Goal: Communication & Community: Ask a question

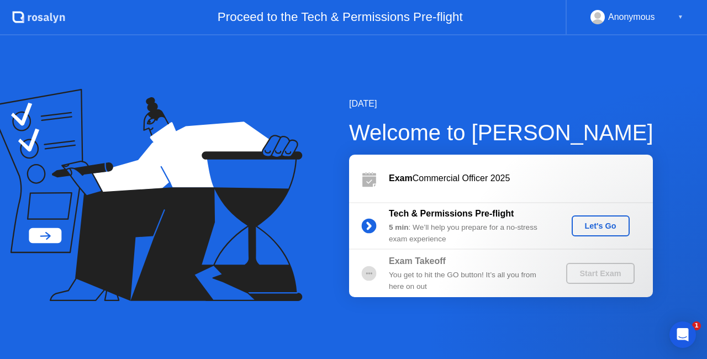
click at [611, 230] on div "Let's Go" at bounding box center [600, 225] width 49 height 9
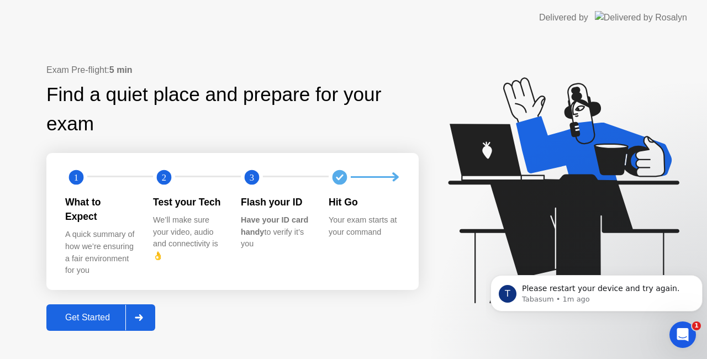
click at [98, 316] on div "Get Started" at bounding box center [88, 318] width 76 height 10
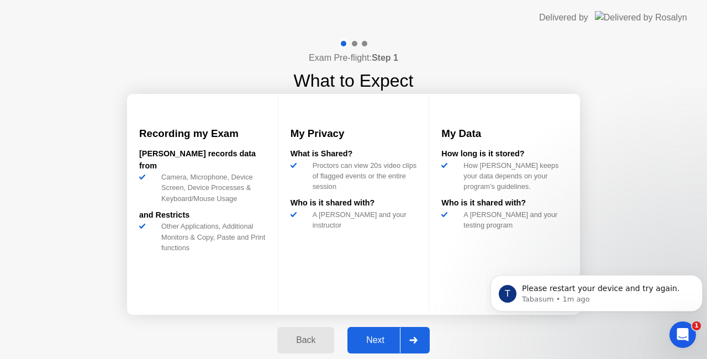
click at [377, 335] on div "Next" at bounding box center [375, 340] width 49 height 10
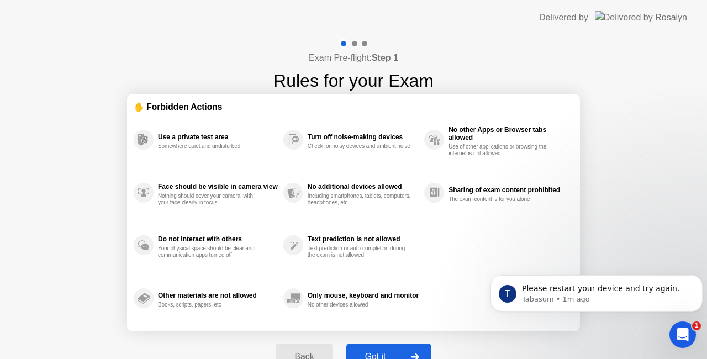
click at [379, 352] on div "Got it" at bounding box center [376, 357] width 52 height 10
select select "**********"
select select "*******"
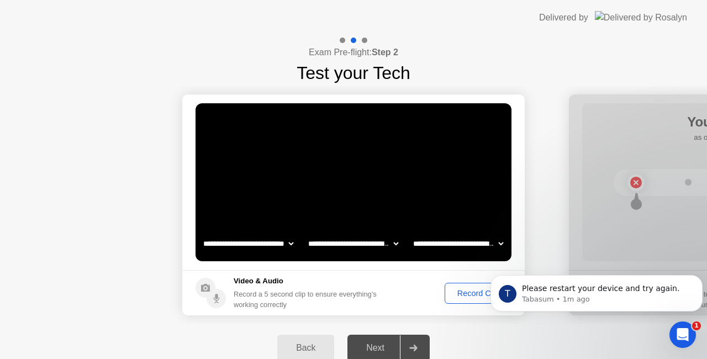
click at [465, 293] on div "Record Clip" at bounding box center [477, 293] width 59 height 9
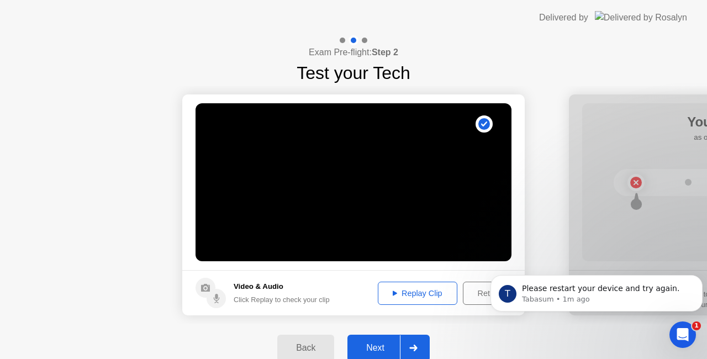
click at [390, 351] on div "Next" at bounding box center [375, 348] width 49 height 10
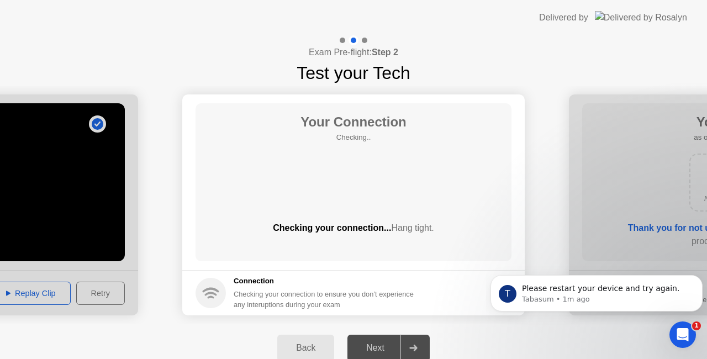
click at [685, 337] on icon "Open Intercom Messenger" at bounding box center [683, 335] width 18 height 18
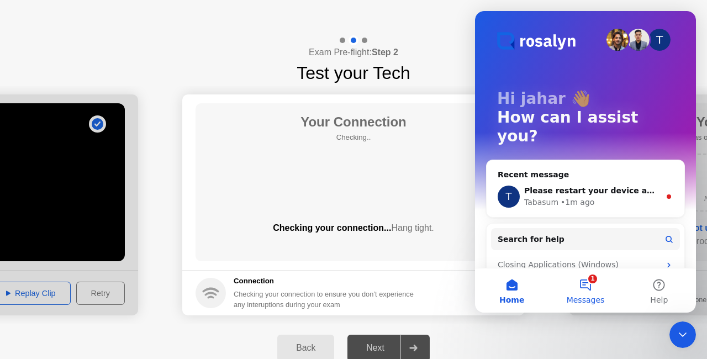
click at [588, 286] on button "1 Messages" at bounding box center [584, 290] width 73 height 44
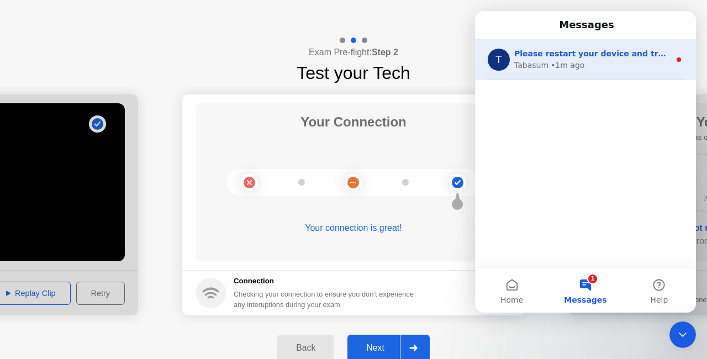
click at [560, 52] on span "Please restart your device and try again." at bounding box center [603, 53] width 179 height 9
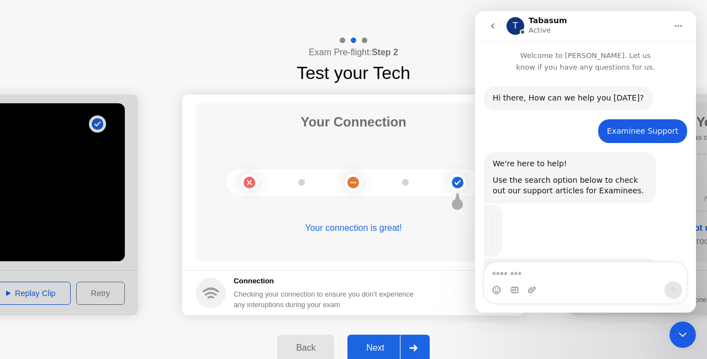
scroll to position [1, 0]
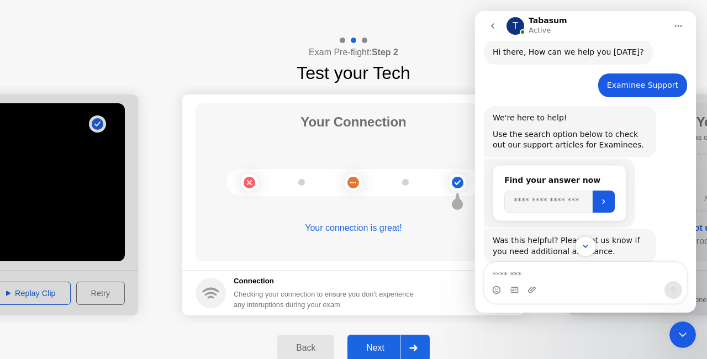
click at [590, 246] on icon "Scroll to bottom" at bounding box center [585, 246] width 10 height 10
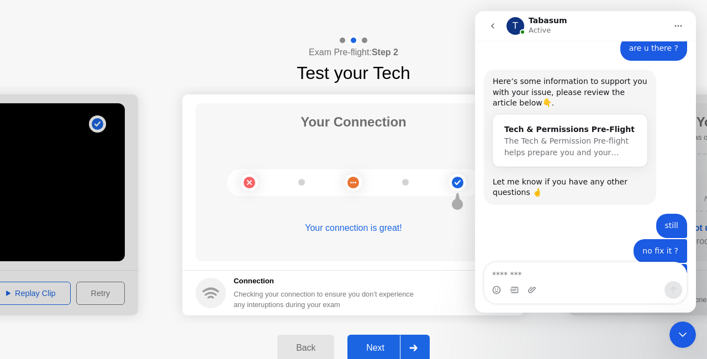
scroll to position [1118, 0]
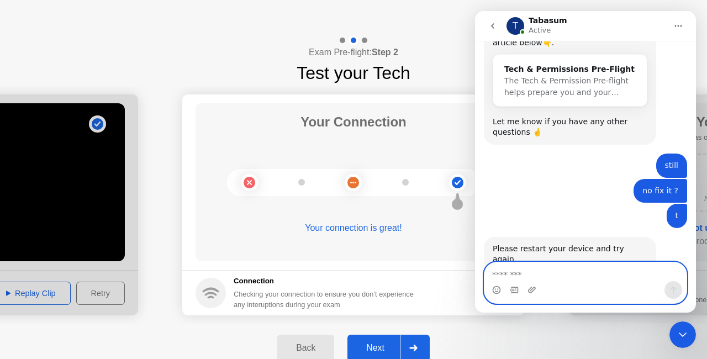
click at [558, 271] on textarea "Message…" at bounding box center [585, 271] width 202 height 19
type textarea "*"
click at [519, 276] on textarea "**********" at bounding box center [585, 271] width 203 height 19
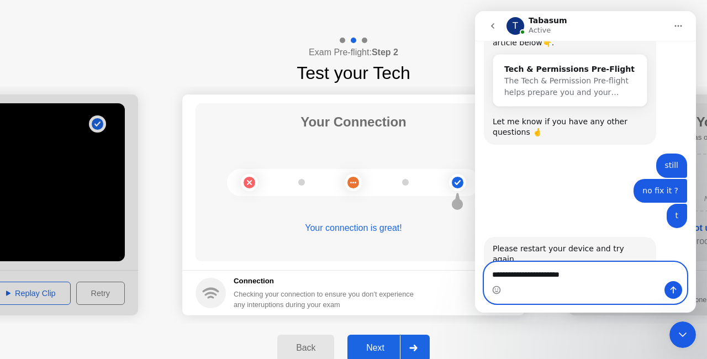
type textarea "**********"
click at [666, 287] on button "Send a message…" at bounding box center [673, 290] width 18 height 18
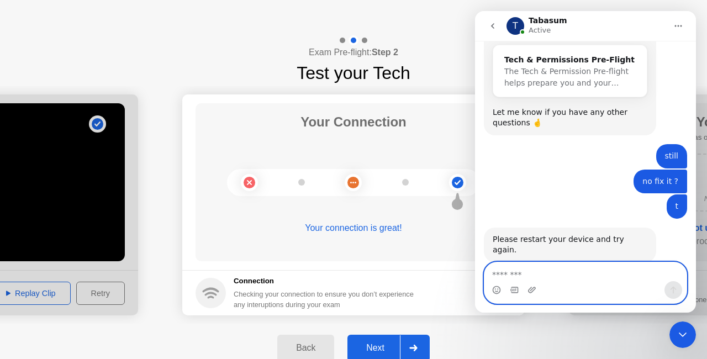
scroll to position [1151, 0]
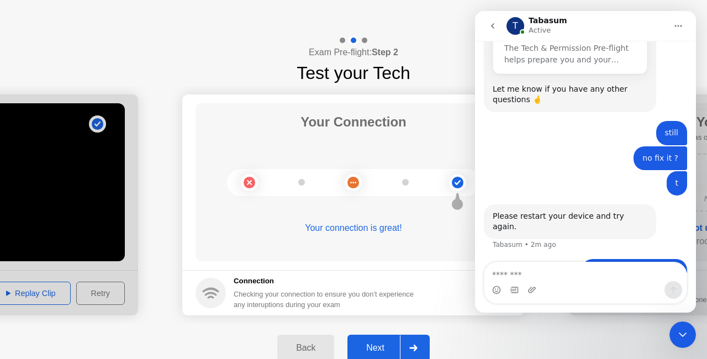
click at [377, 339] on button "Next" at bounding box center [388, 348] width 82 height 27
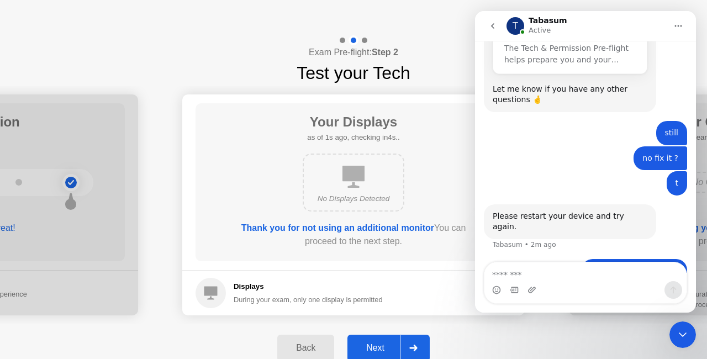
click at [381, 341] on button "Next" at bounding box center [388, 348] width 82 height 27
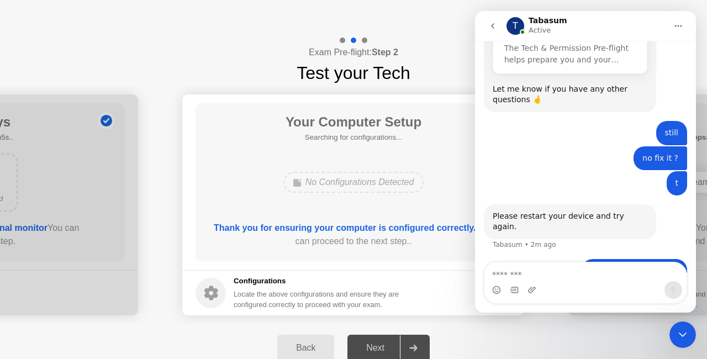
click at [495, 28] on icon "go back" at bounding box center [492, 26] width 9 height 9
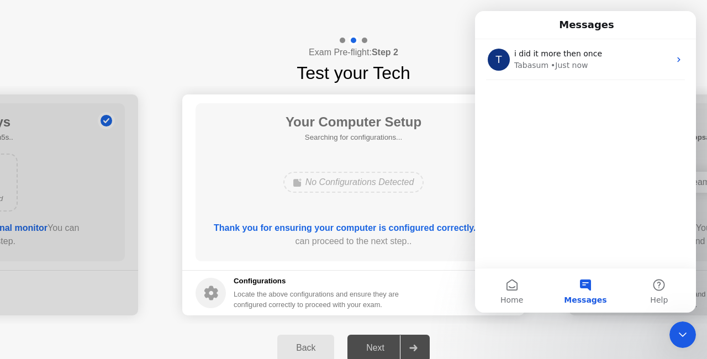
scroll to position [0, 0]
click at [441, 43] on div "Exam Pre-flight: Step 2 Test your Tech" at bounding box center [353, 60] width 707 height 51
click at [688, 331] on icon "Close Intercom Messenger" at bounding box center [682, 334] width 13 height 13
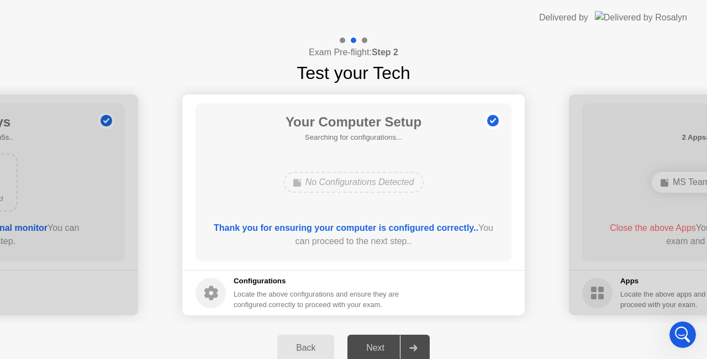
click at [448, 227] on b "Thank you for ensuring your computer is configured correctly.." at bounding box center [346, 227] width 265 height 9
